Goal: Information Seeking & Learning: Learn about a topic

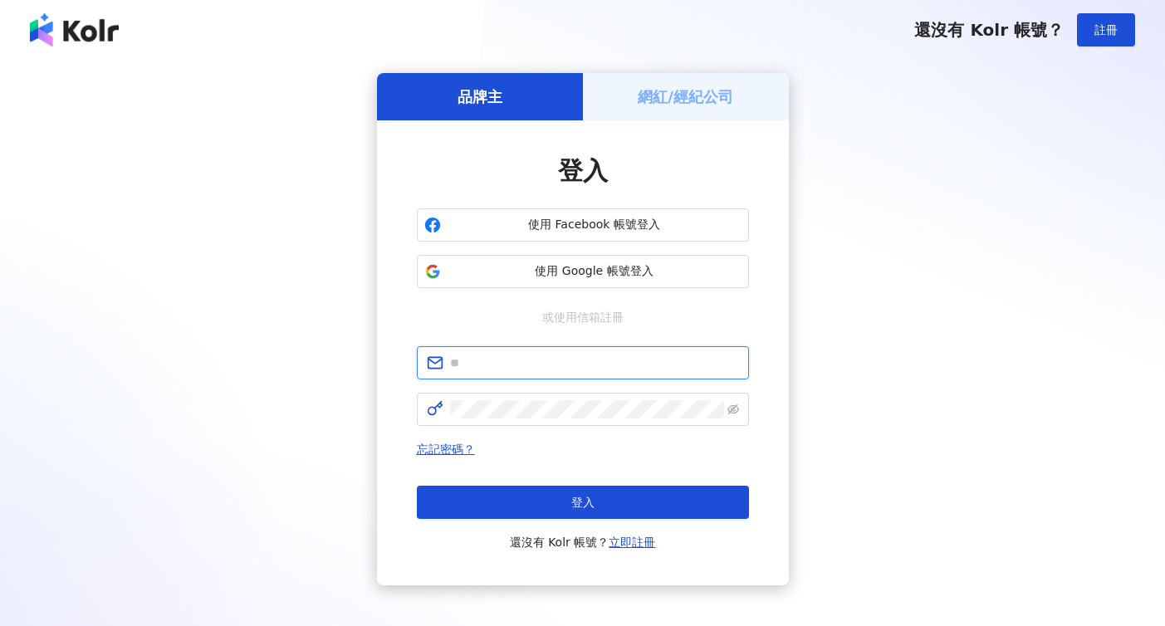
type input "**********"
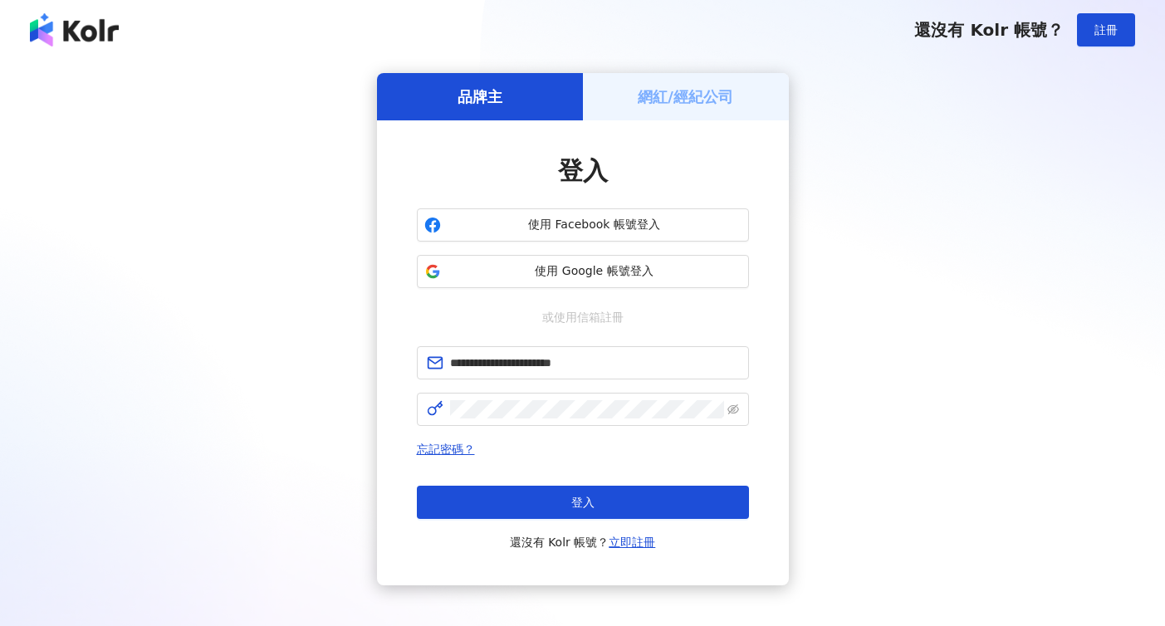
click at [589, 289] on div "**********" at bounding box center [583, 353] width 332 height 398
click at [597, 276] on span "使用 Google 帳號登入" at bounding box center [594, 271] width 294 height 17
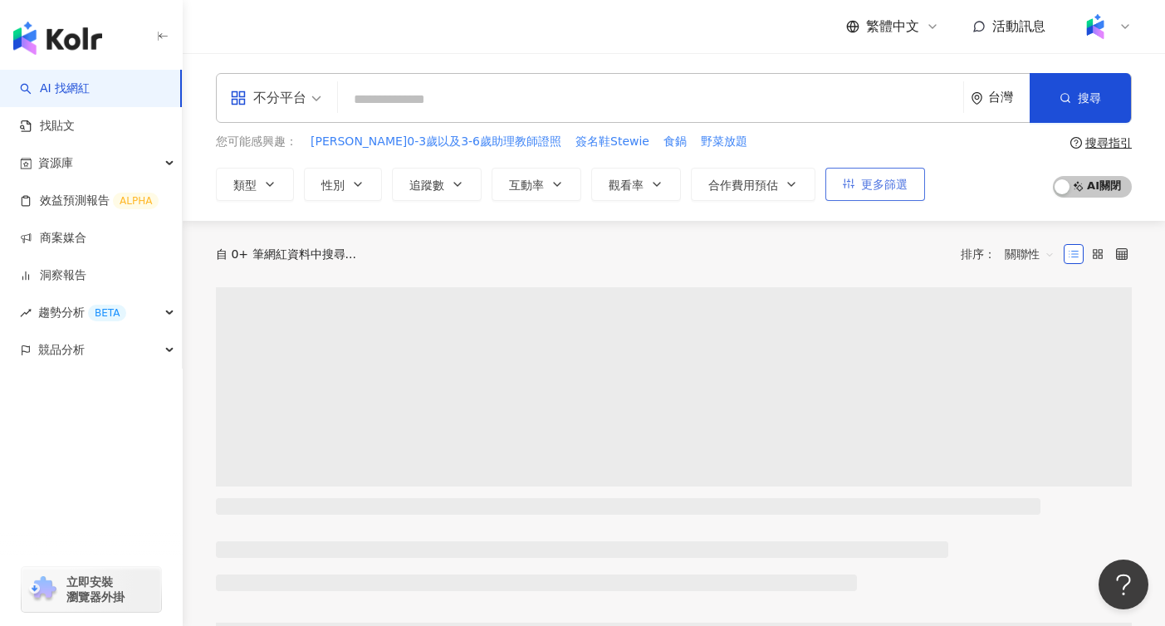
click at [865, 173] on button "更多篩選" at bounding box center [875, 184] width 100 height 33
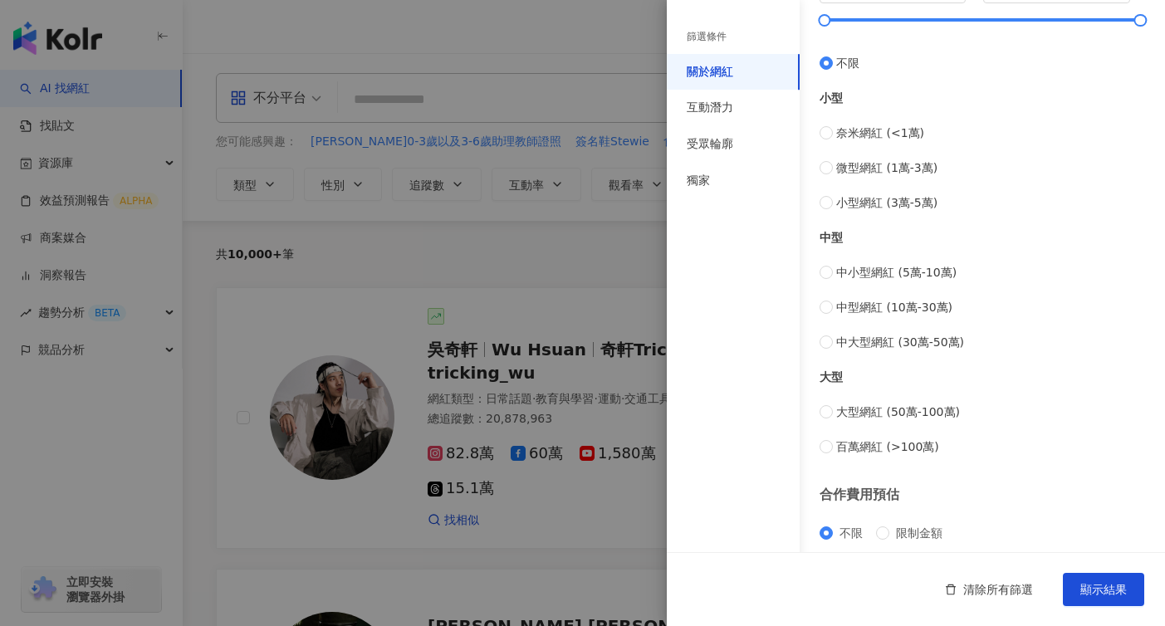
scroll to position [628, 0]
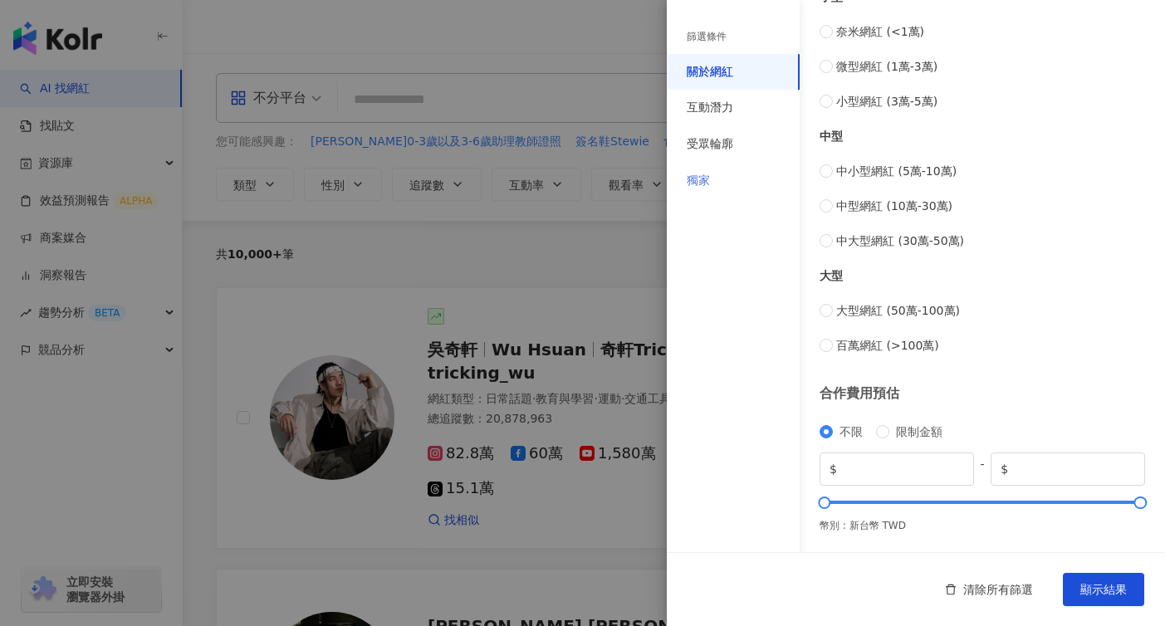
click at [709, 165] on div "獨家" at bounding box center [733, 181] width 133 height 37
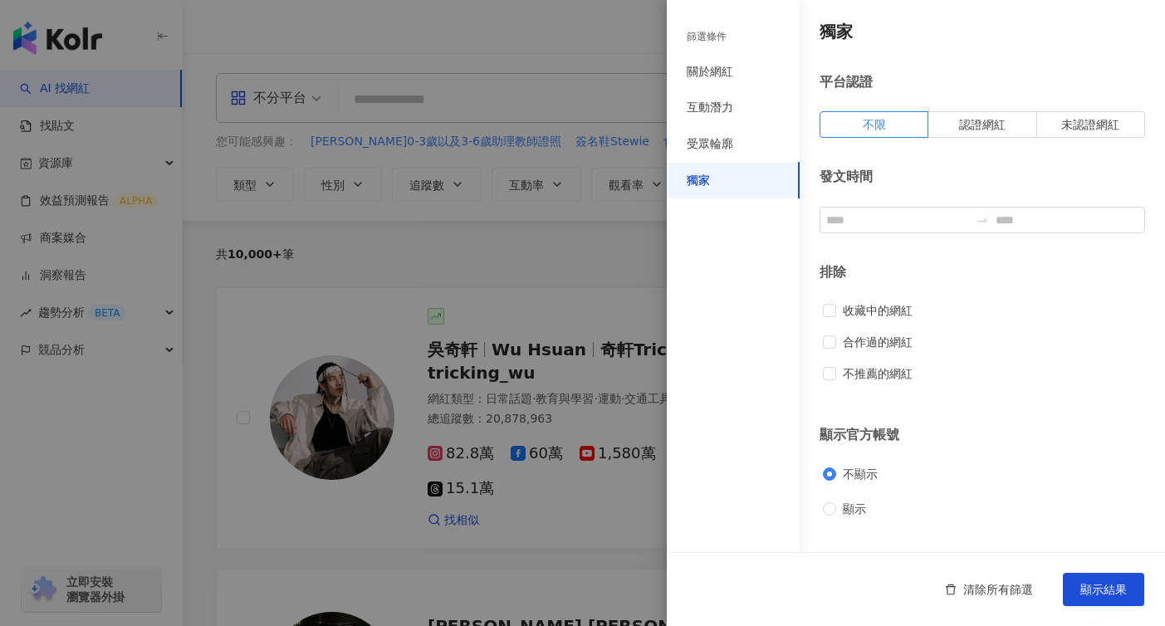
scroll to position [0, 0]
click at [744, 153] on div "受眾輪廓" at bounding box center [733, 144] width 133 height 37
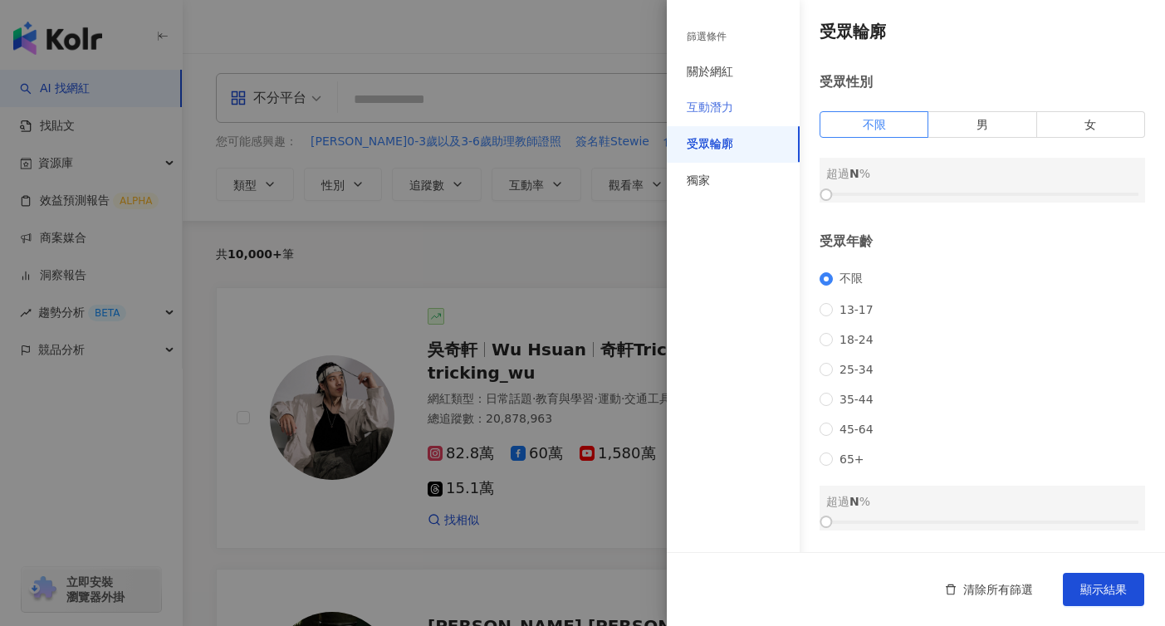
click at [744, 113] on div "互動潛力" at bounding box center [733, 108] width 133 height 37
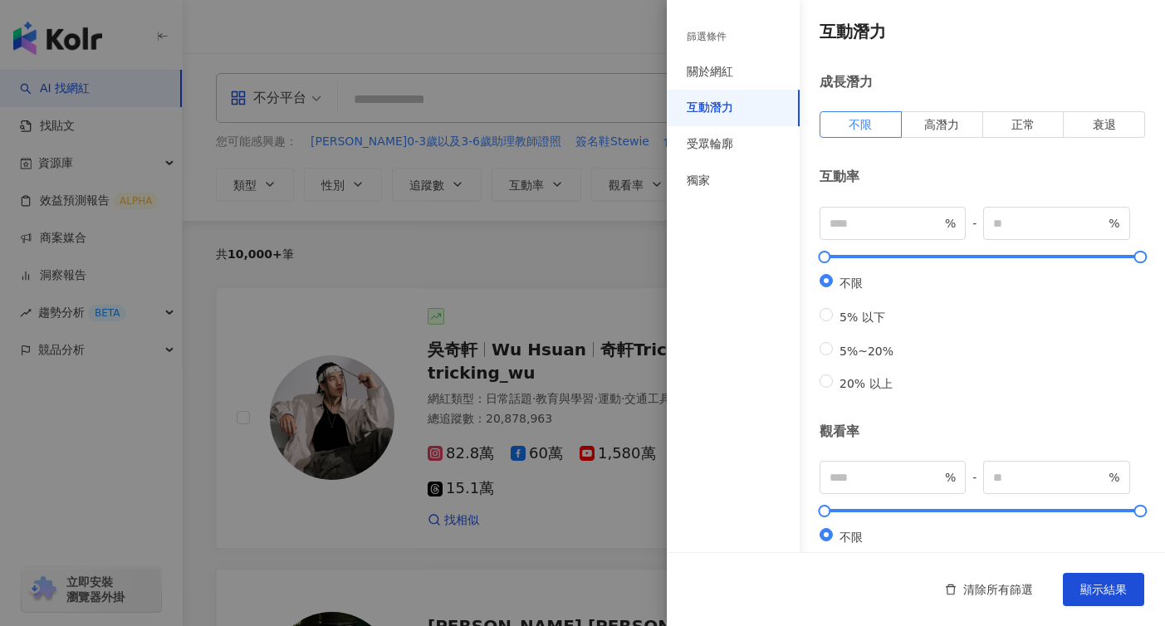
scroll to position [509, 0]
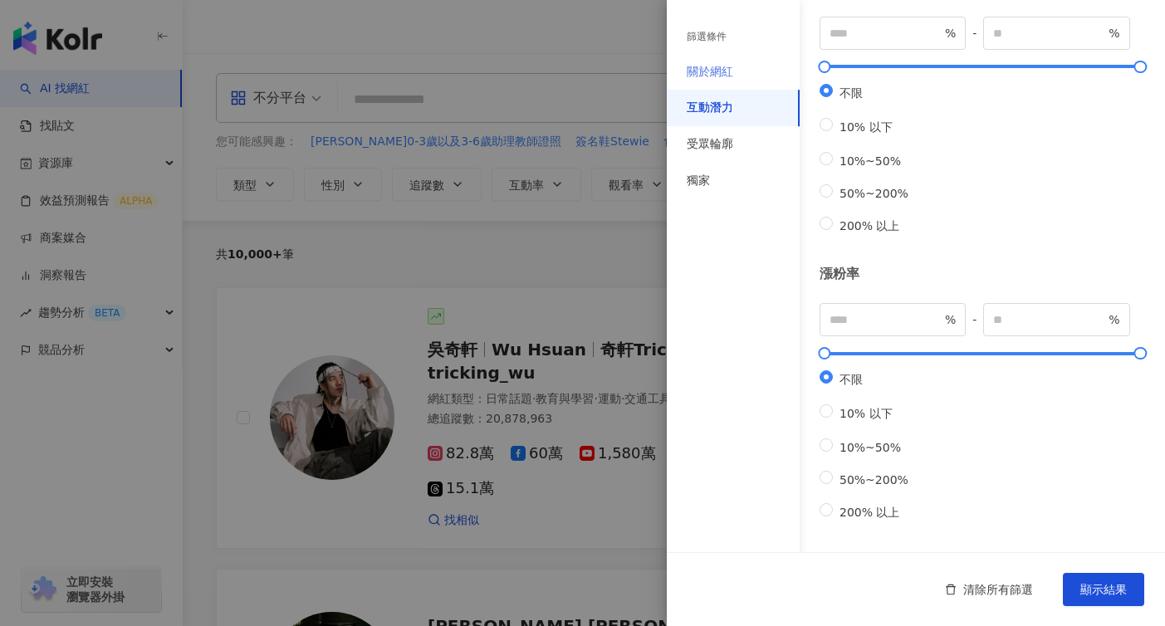
click at [745, 82] on div "關於網紅" at bounding box center [733, 72] width 133 height 37
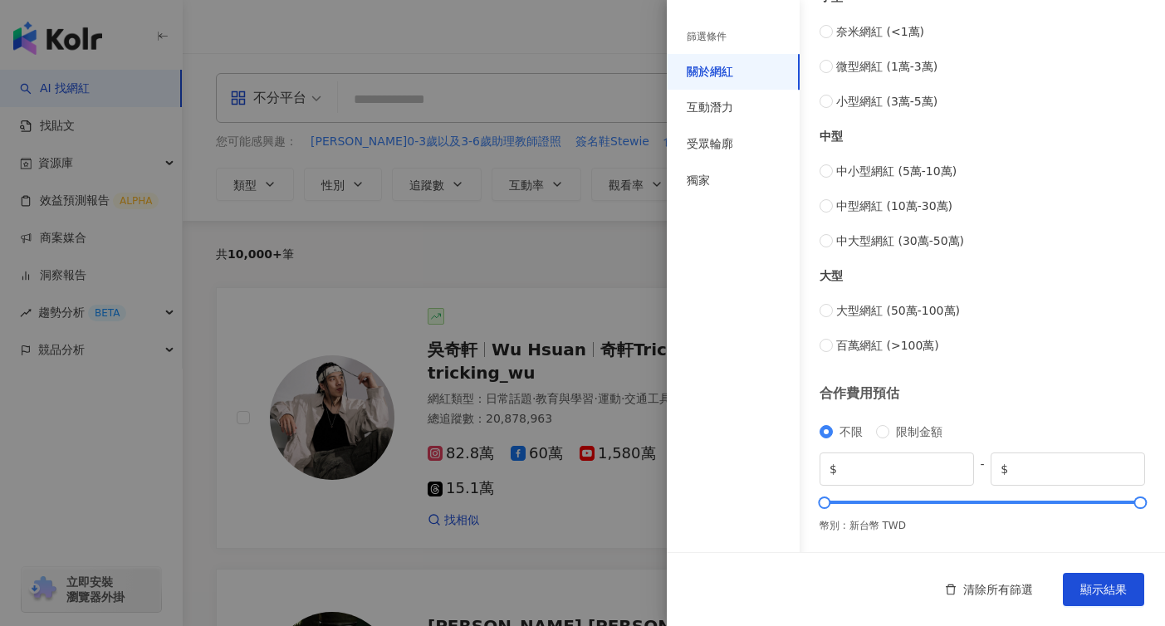
scroll to position [0, 0]
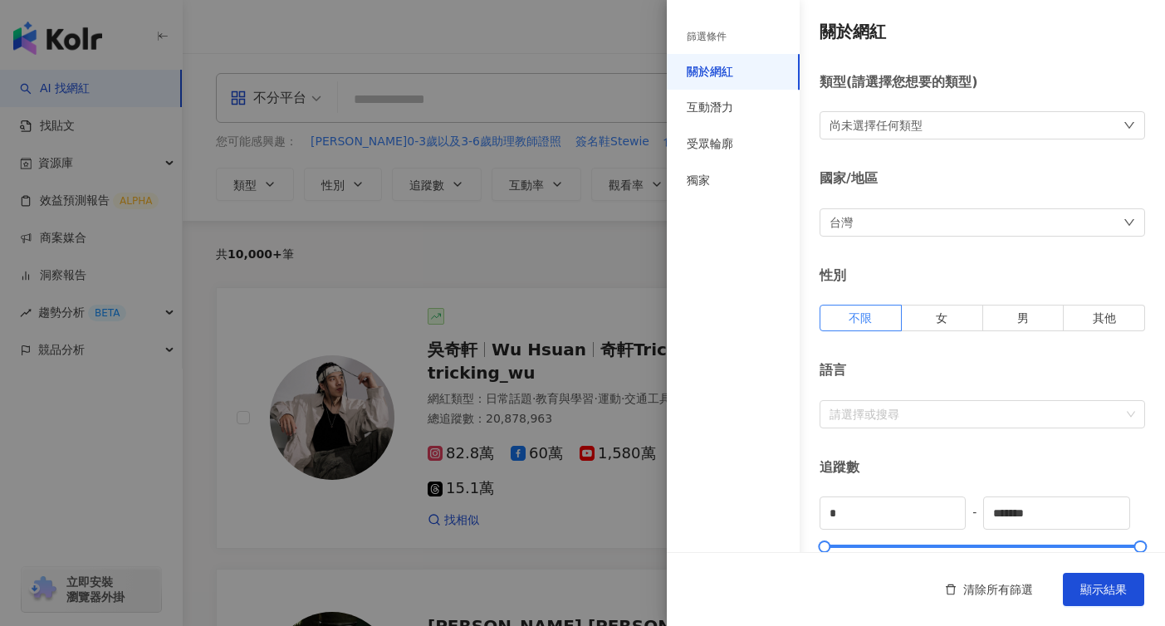
click at [989, 120] on div "尚未選擇任何類型" at bounding box center [981, 125] width 325 height 28
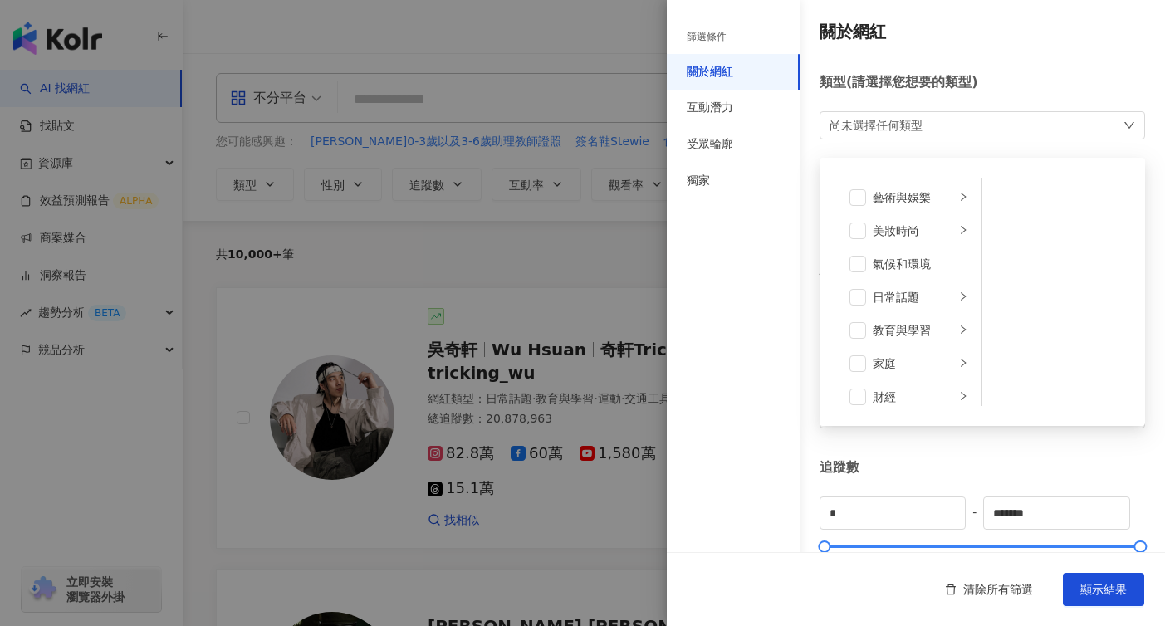
click at [1056, 74] on div "類型 ( 請選擇您想要的類型 )" at bounding box center [981, 82] width 325 height 18
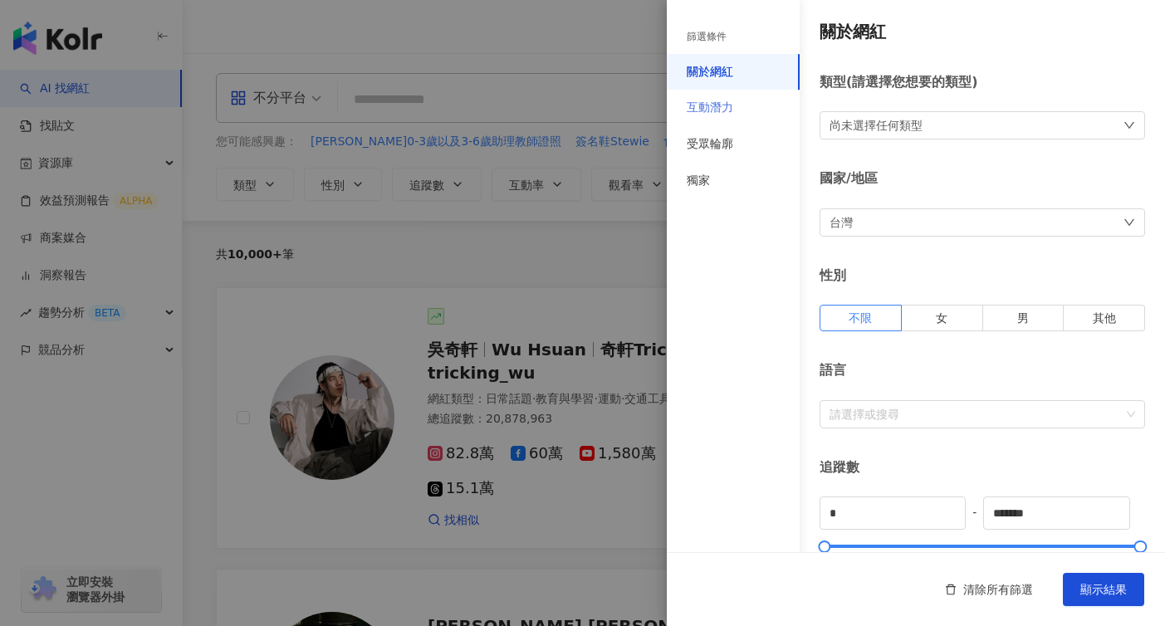
click at [748, 106] on div "互動潛力" at bounding box center [733, 108] width 133 height 37
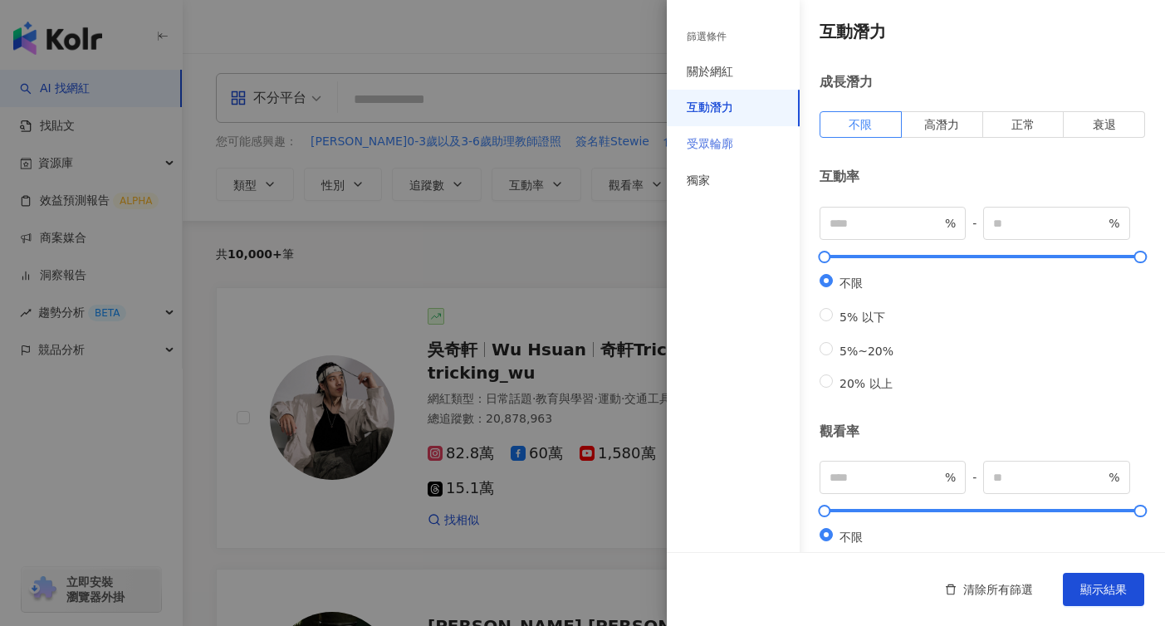
click at [752, 150] on div "受眾輪廓" at bounding box center [733, 144] width 133 height 37
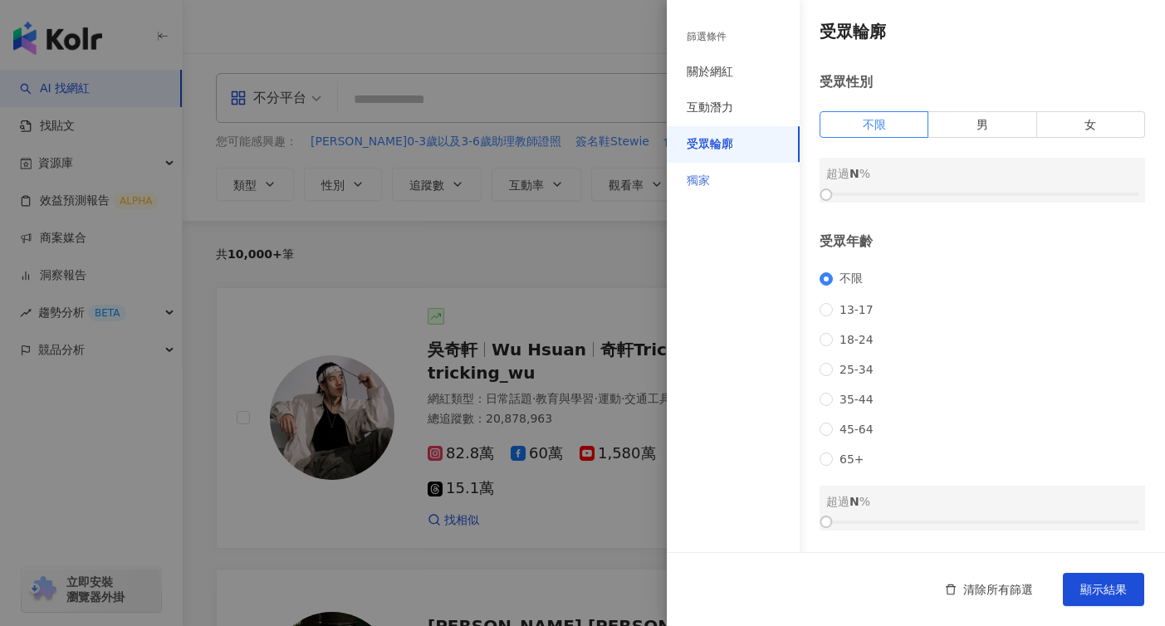
click at [724, 171] on div "獨家" at bounding box center [733, 181] width 133 height 37
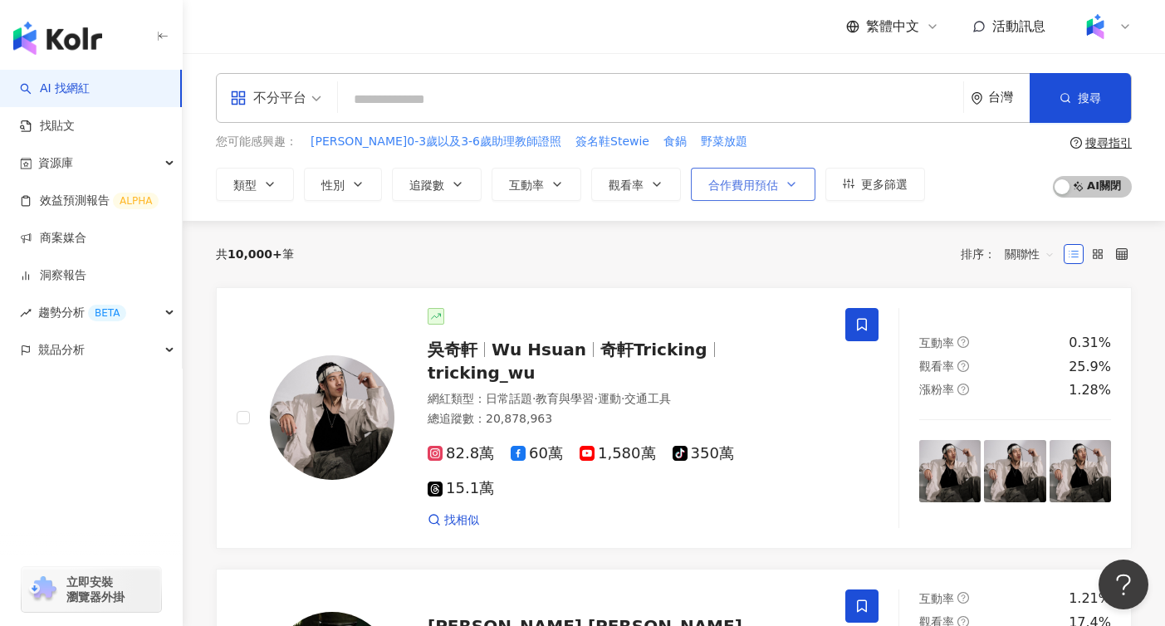
click at [786, 187] on icon "button" at bounding box center [790, 184] width 13 height 13
click at [284, 180] on button "類型" at bounding box center [255, 184] width 78 height 33
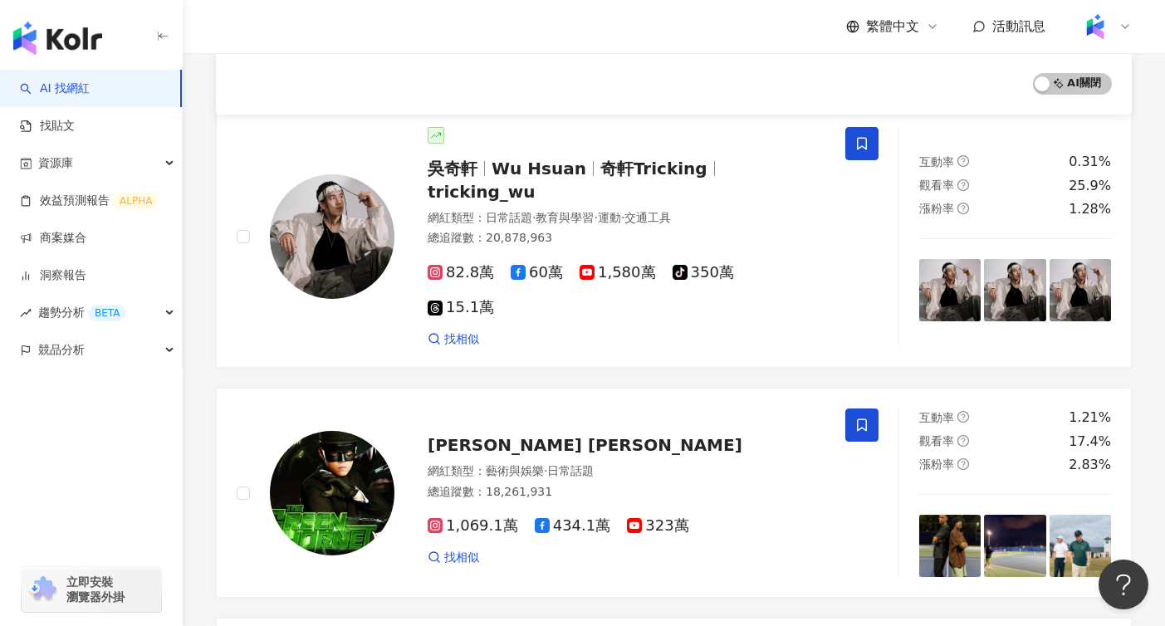
click at [788, 32] on div "繁體中文 活動訊息" at bounding box center [674, 26] width 916 height 53
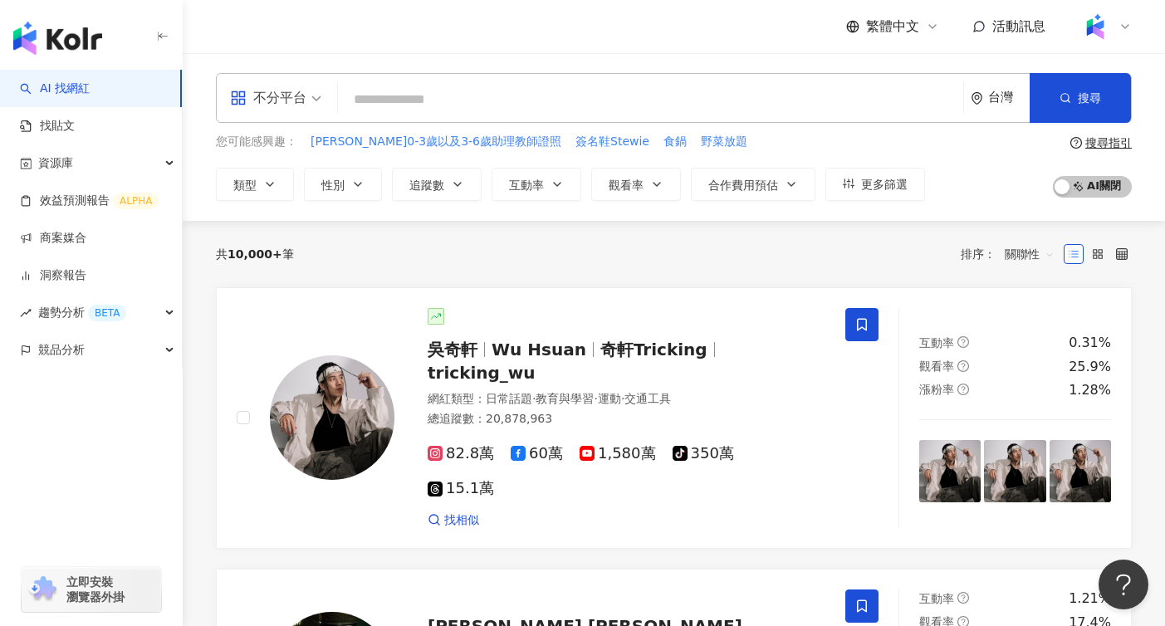
click at [1026, 251] on span "關聯性" at bounding box center [1029, 254] width 50 height 27
click at [970, 166] on div "您可能感興趣： [PERSON_NAME]梭利0-3歲以及3-6歲助理教師證照 簽名鞋Stewie 食鍋 野菜放題 類型 性別 追蹤數 互動率 觀看率 合作費…" at bounding box center [674, 167] width 916 height 68
click at [892, 183] on span "更多篩選" at bounding box center [884, 184] width 46 height 13
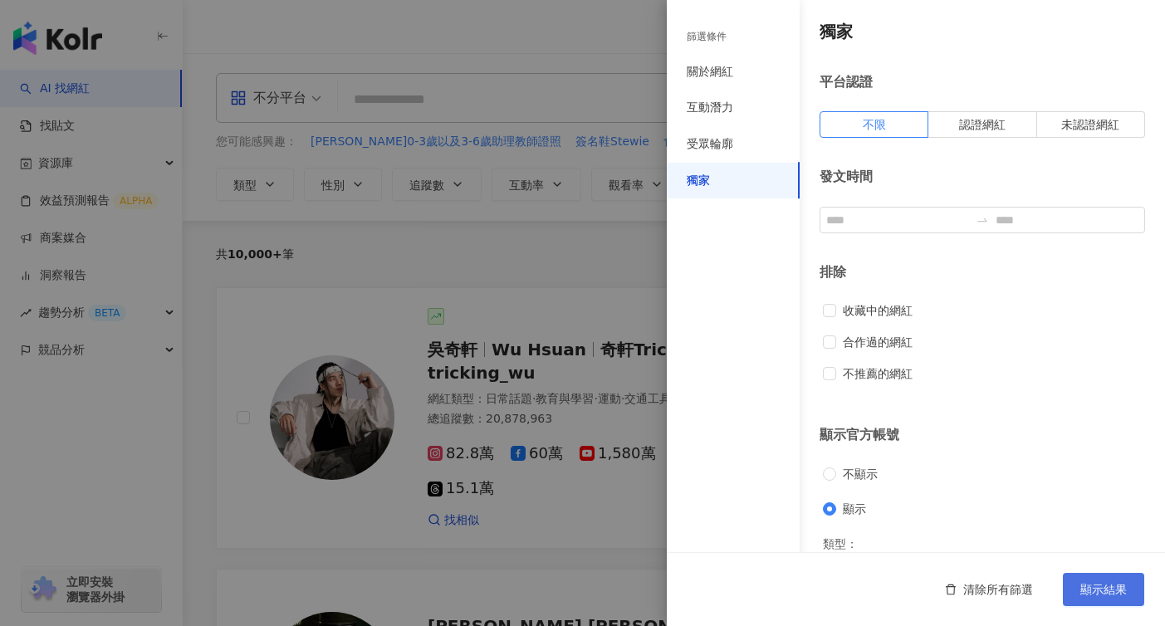
click at [1096, 588] on span "顯示結果" at bounding box center [1103, 589] width 46 height 13
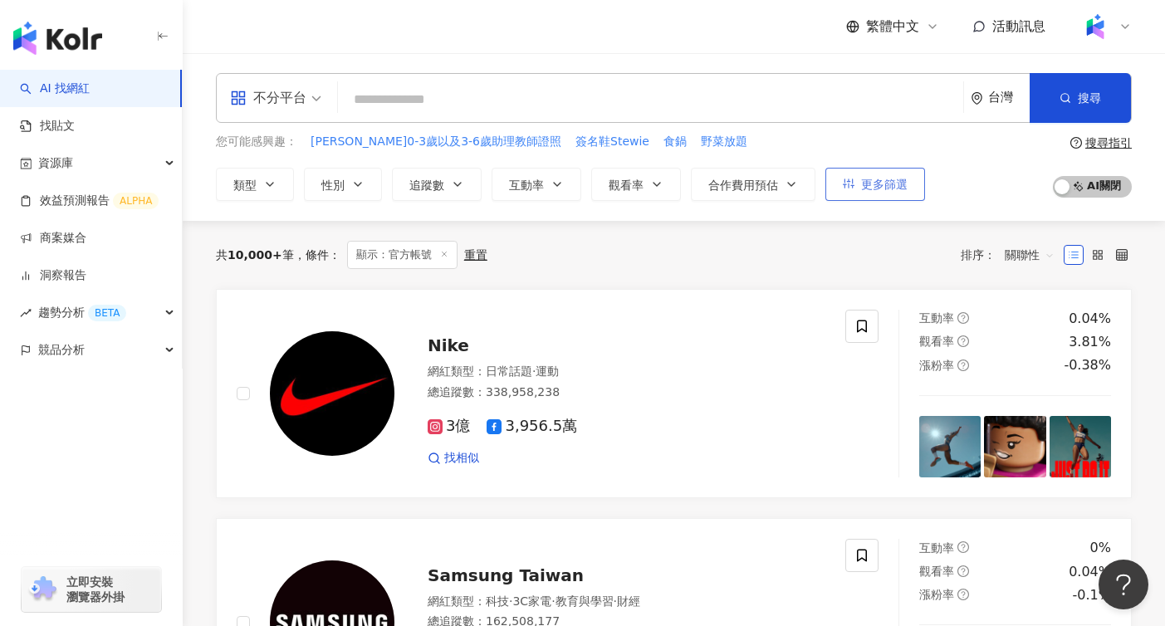
click at [882, 180] on span "更多篩選" at bounding box center [884, 184] width 46 height 13
